Goal: Information Seeking & Learning: Learn about a topic

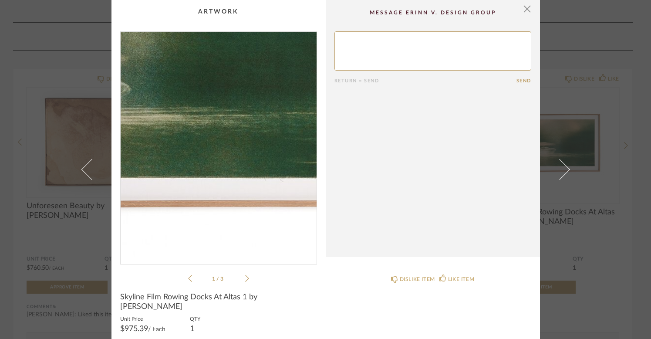
click at [243, 177] on img "0" at bounding box center [219, 144] width 196 height 225
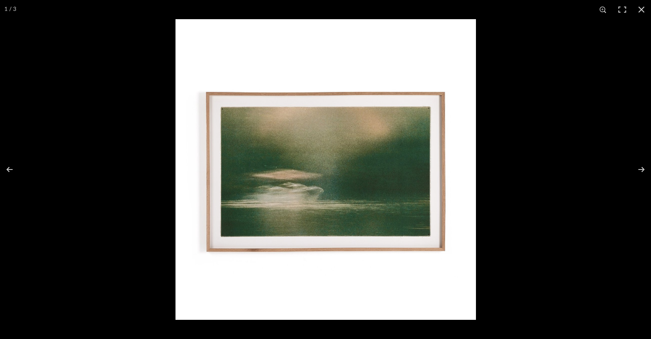
click at [333, 192] on img at bounding box center [325, 169] width 300 height 300
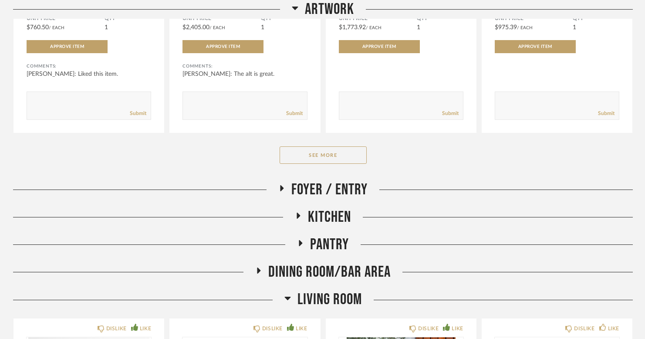
scroll to position [468, 0]
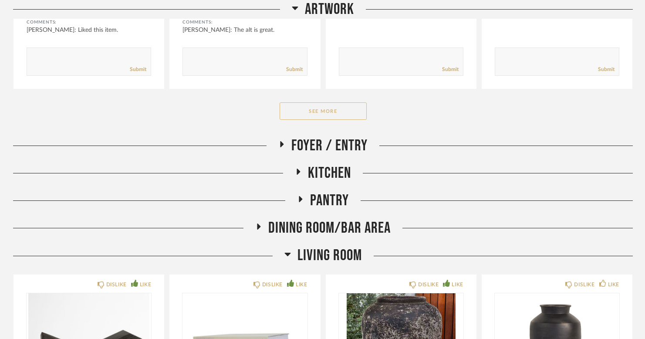
click at [313, 113] on button "See More" at bounding box center [322, 110] width 87 height 17
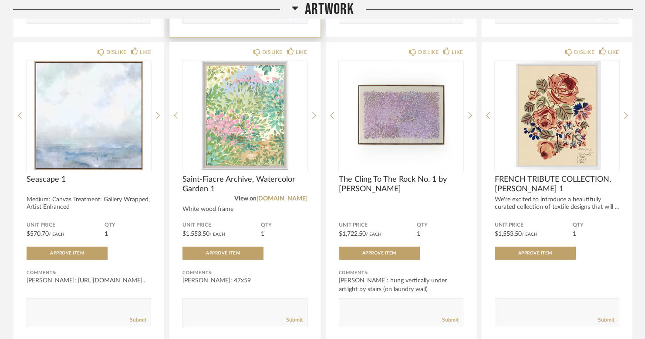
scroll to position [840, 0]
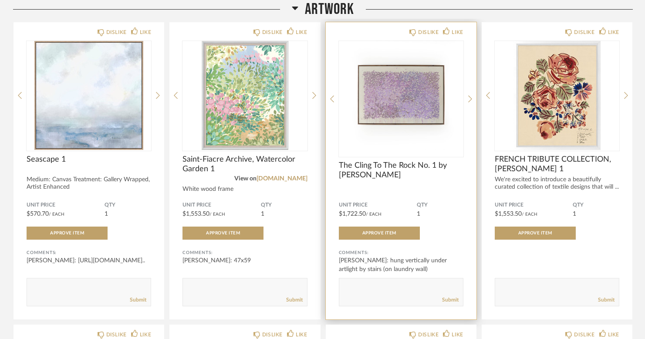
click at [393, 97] on img "0" at bounding box center [401, 95] width 124 height 109
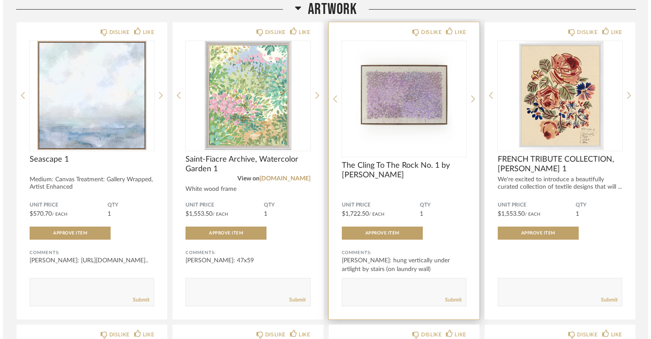
scroll to position [0, 0]
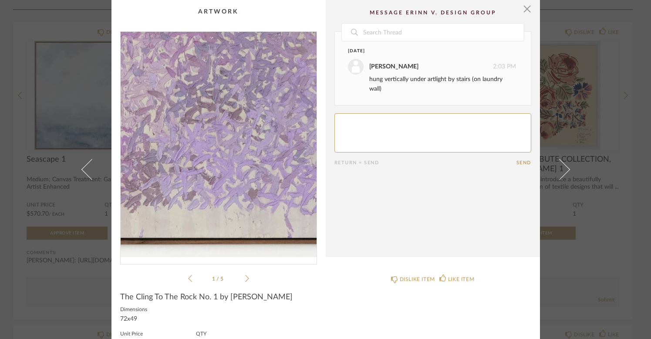
click at [230, 164] on img "0" at bounding box center [219, 144] width 196 height 225
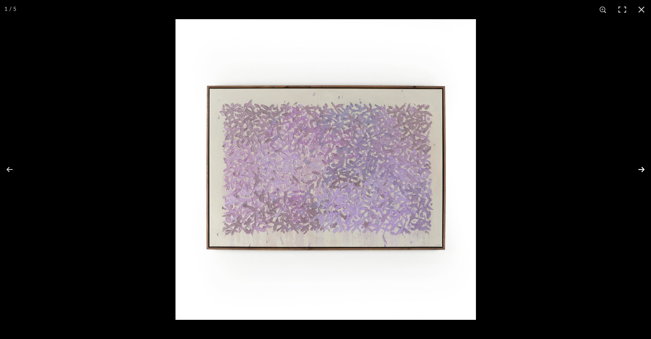
click at [642, 169] on button at bounding box center [635, 170] width 30 height 44
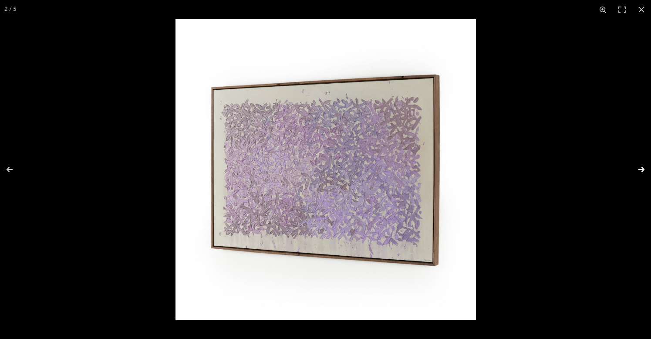
click at [642, 169] on button at bounding box center [635, 170] width 30 height 44
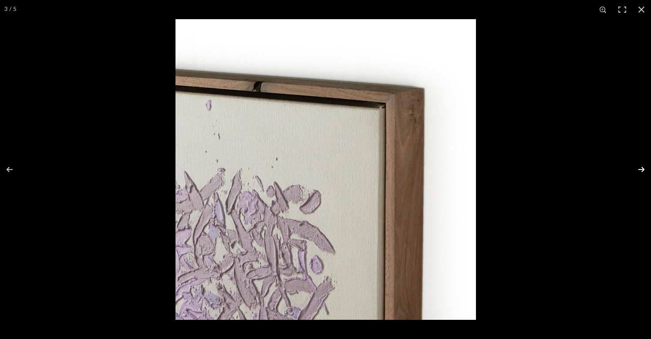
click at [642, 169] on button at bounding box center [635, 170] width 30 height 44
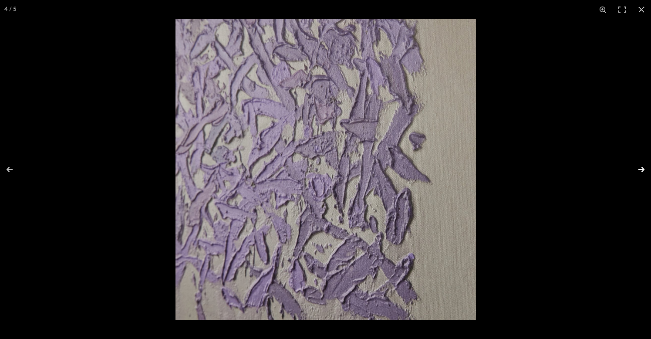
click at [635, 171] on button at bounding box center [635, 170] width 30 height 44
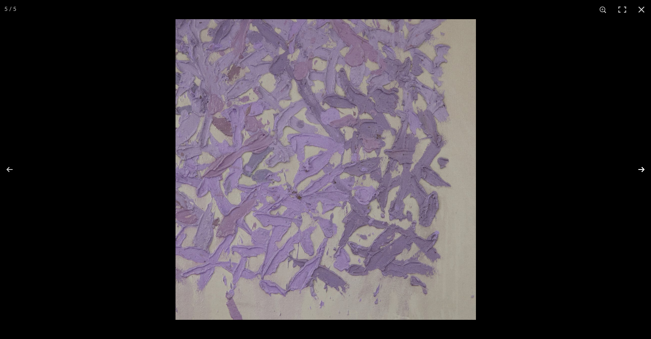
click at [635, 168] on button at bounding box center [635, 170] width 30 height 44
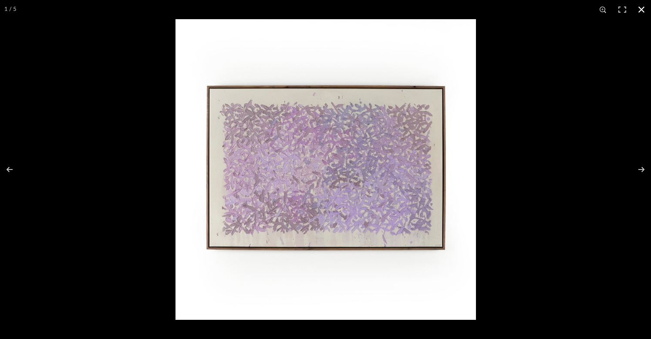
click at [639, 10] on button at bounding box center [640, 9] width 19 height 19
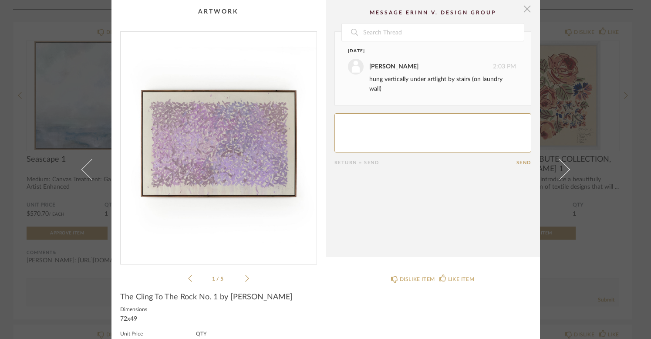
click at [525, 9] on span "button" at bounding box center [526, 8] width 17 height 17
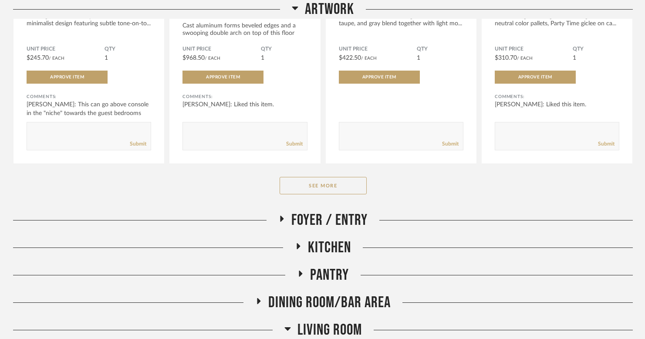
scroll to position [1605, 0]
click at [335, 188] on button "See More" at bounding box center [322, 184] width 87 height 17
